Goal: Information Seeking & Learning: Learn about a topic

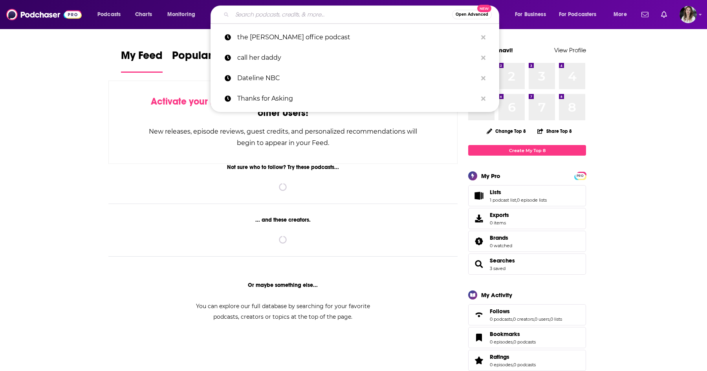
click at [295, 15] on input "Search podcasts, credits, & more..." at bounding box center [342, 14] width 220 height 13
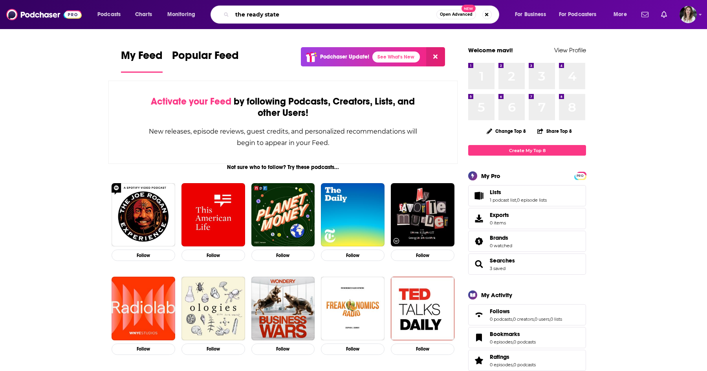
type input "the ready state"
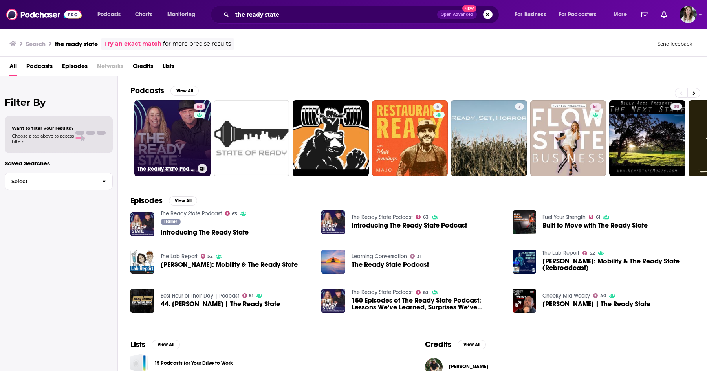
click at [172, 140] on link "63 The Ready State Podcast" at bounding box center [172, 138] width 76 height 76
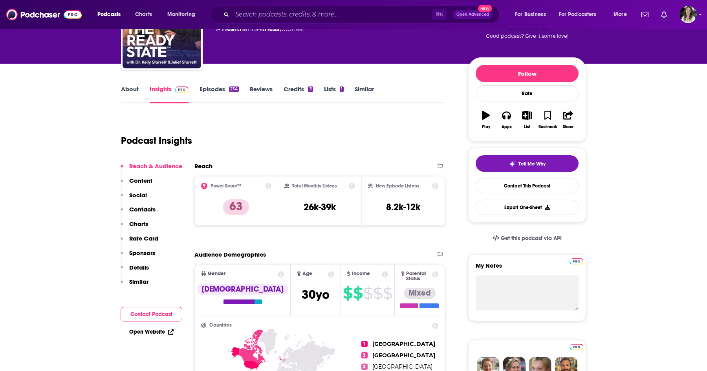
scroll to position [67, 0]
